Goal: Transaction & Acquisition: Download file/media

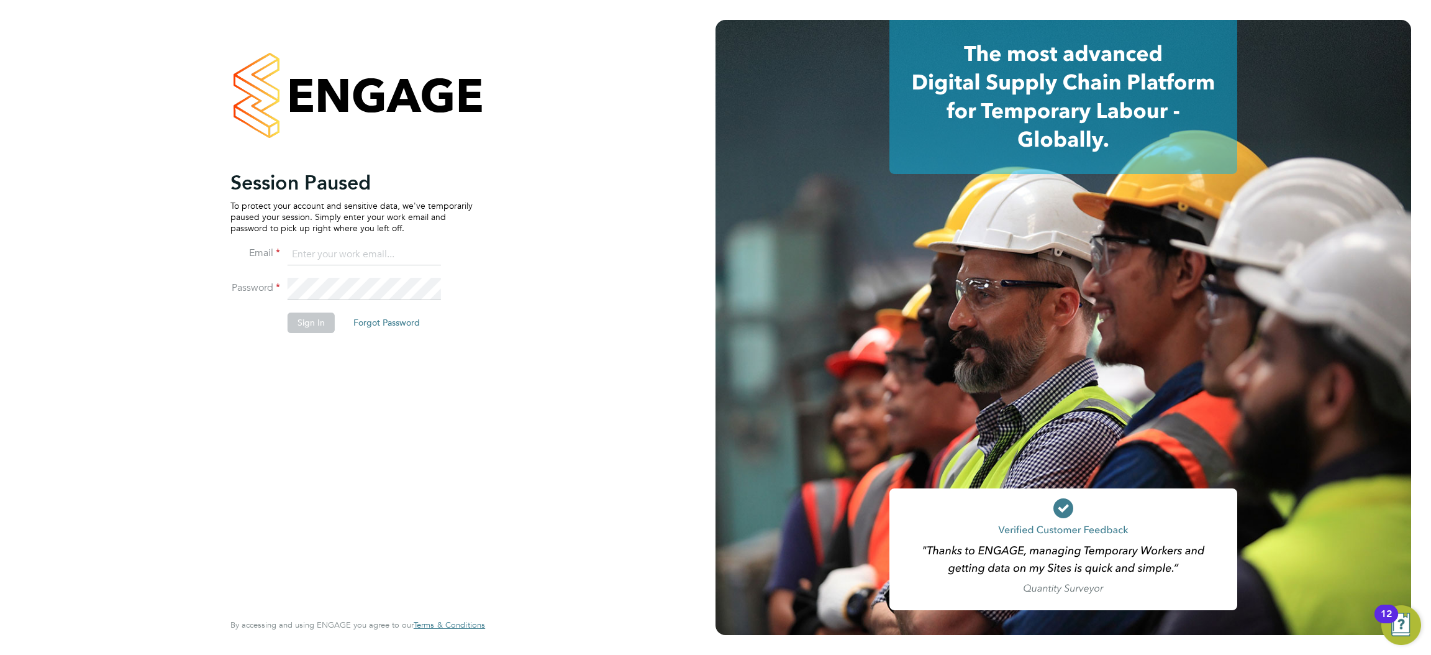
type input "d.murphy@oandb.co.uk"
click at [312, 316] on button "Sign In" at bounding box center [311, 322] width 47 height 20
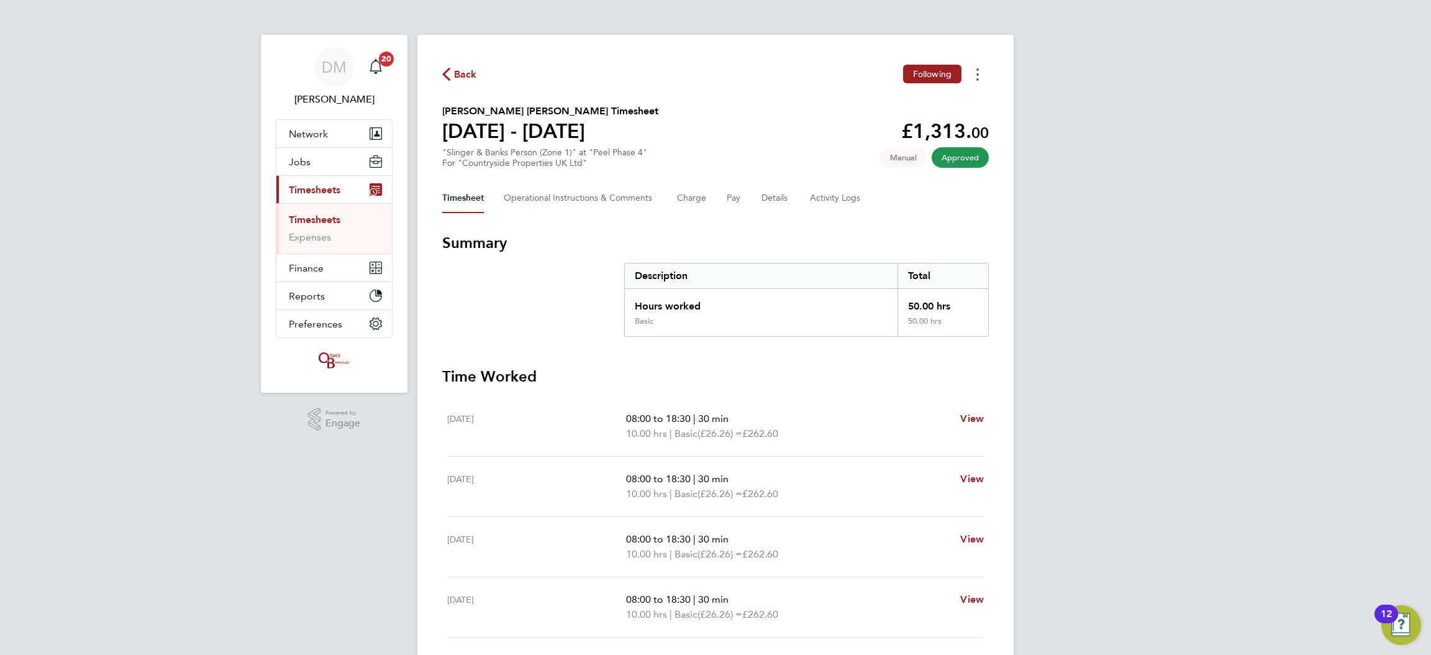
click at [970, 80] on button "Timesheets Menu" at bounding box center [977, 74] width 22 height 19
click at [899, 96] on link "Download timesheet" at bounding box center [914, 101] width 149 height 25
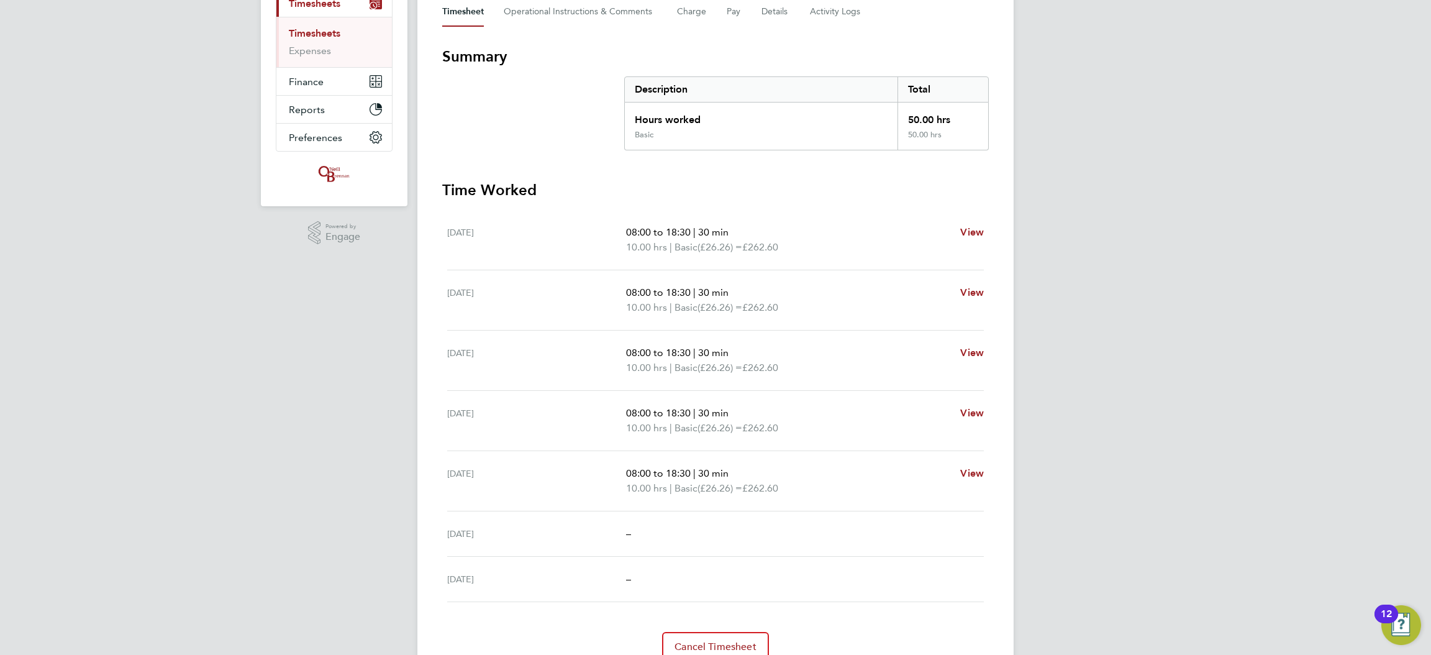
scroll to position [176, 0]
